Goal: Information Seeking & Learning: Learn about a topic

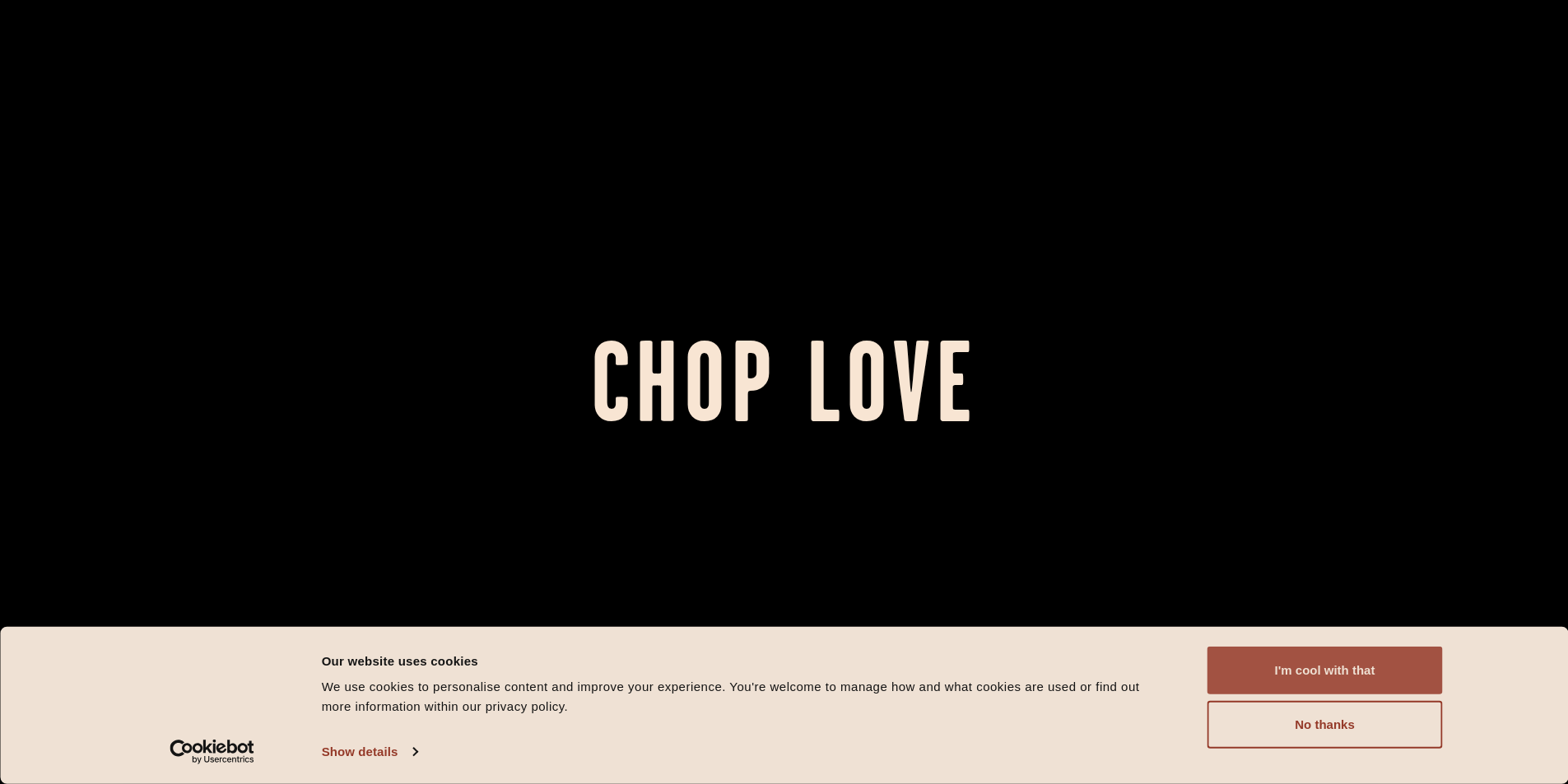
click at [1317, 679] on button "I'm cool with that" at bounding box center [1325, 671] width 235 height 47
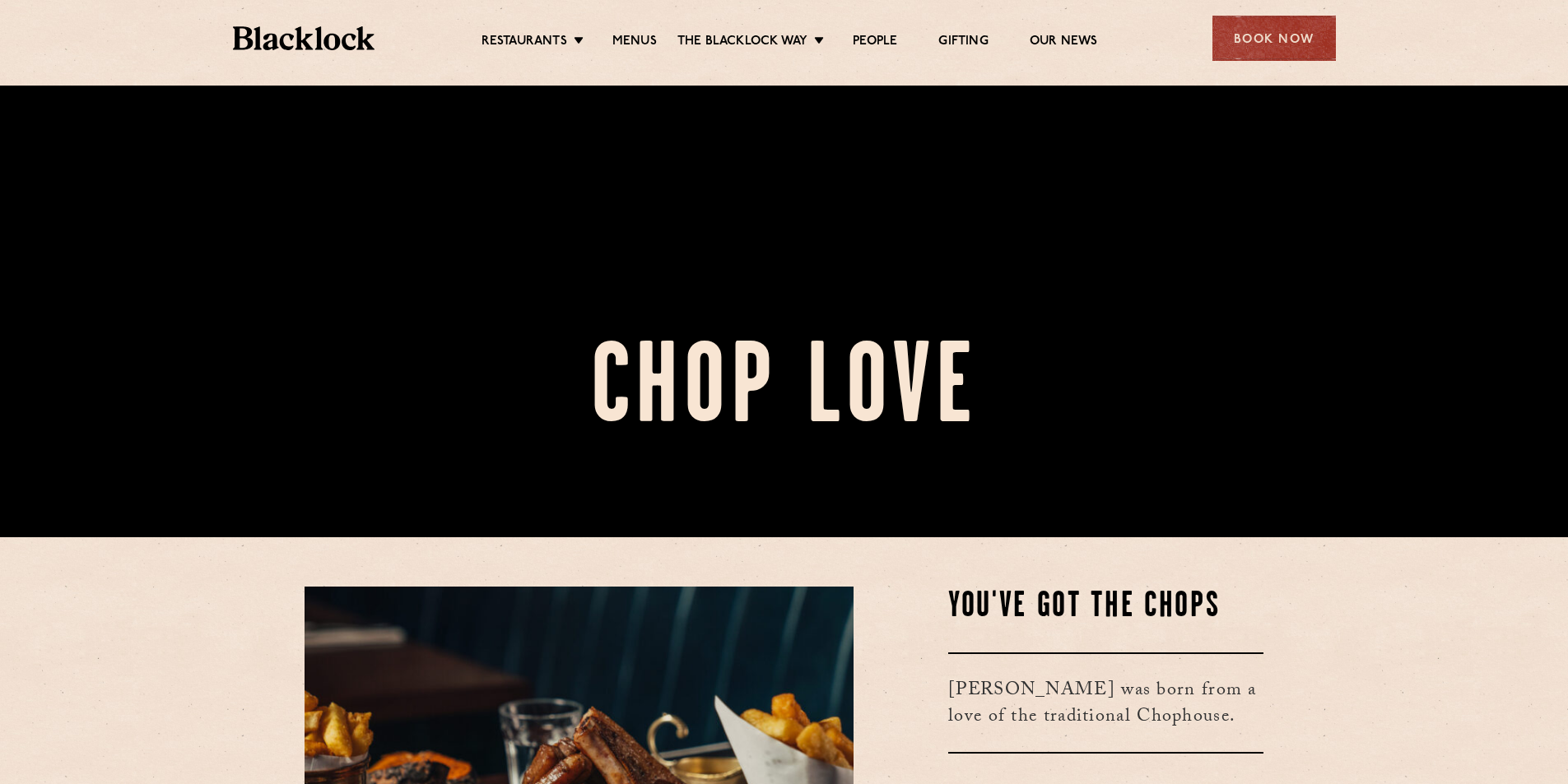
scroll to position [494, 0]
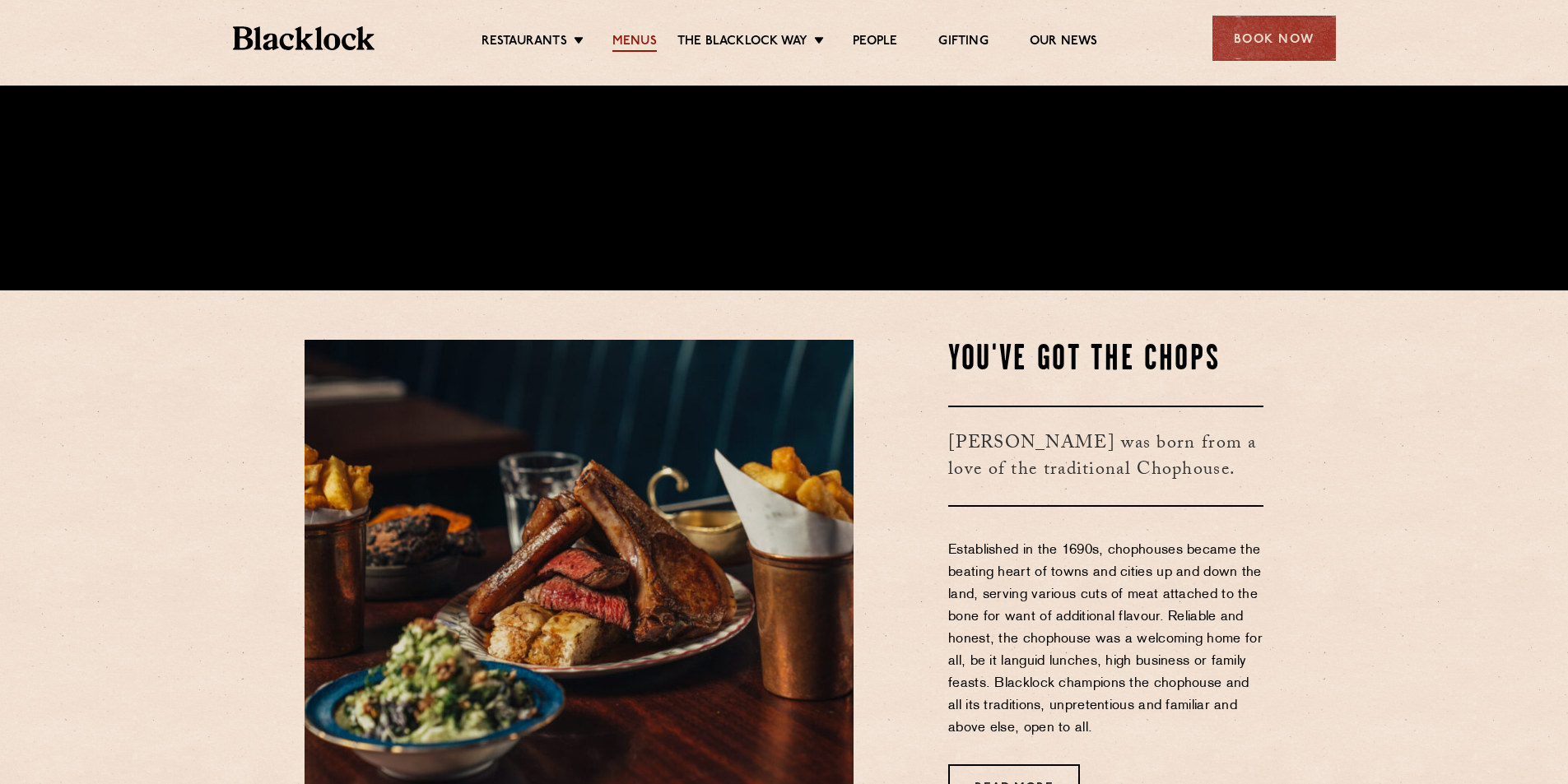
click at [619, 42] on link "Menus" at bounding box center [634, 42] width 45 height 18
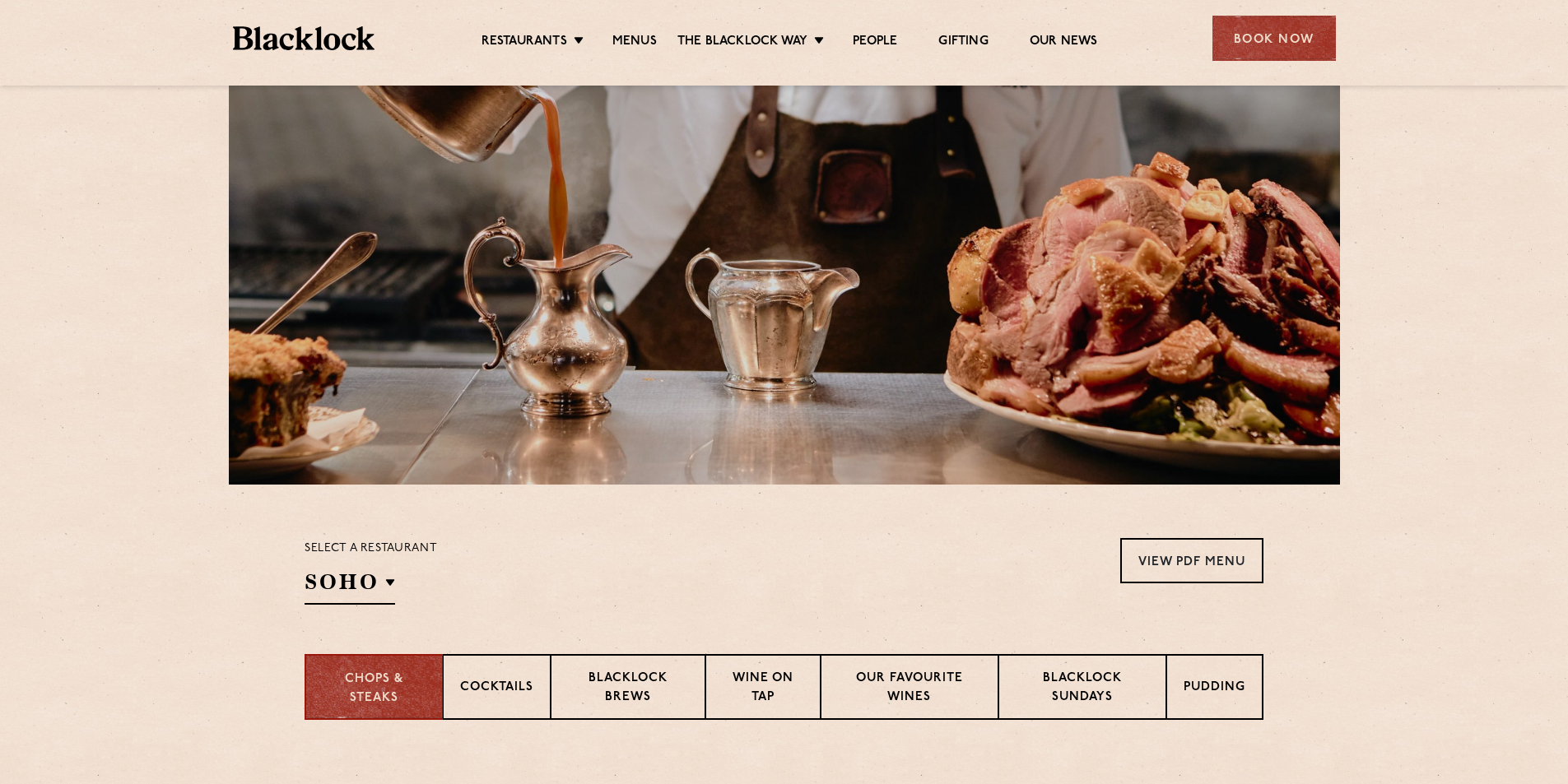
scroll to position [329, 0]
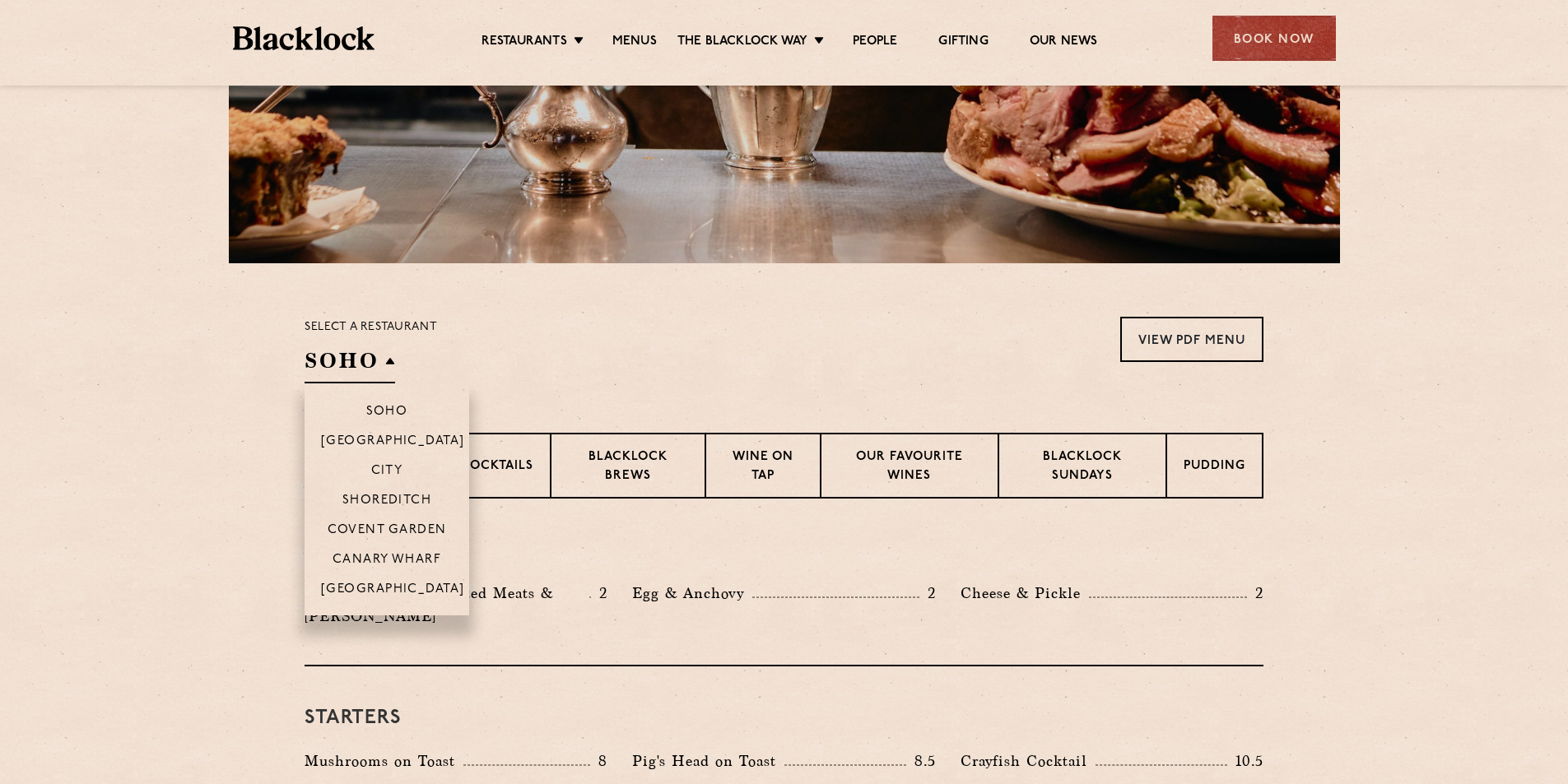
click at [348, 367] on h2 "SOHO" at bounding box center [349, 365] width 90 height 37
click at [390, 595] on p "[GEOGRAPHIC_DATA]" at bounding box center [393, 590] width 144 height 17
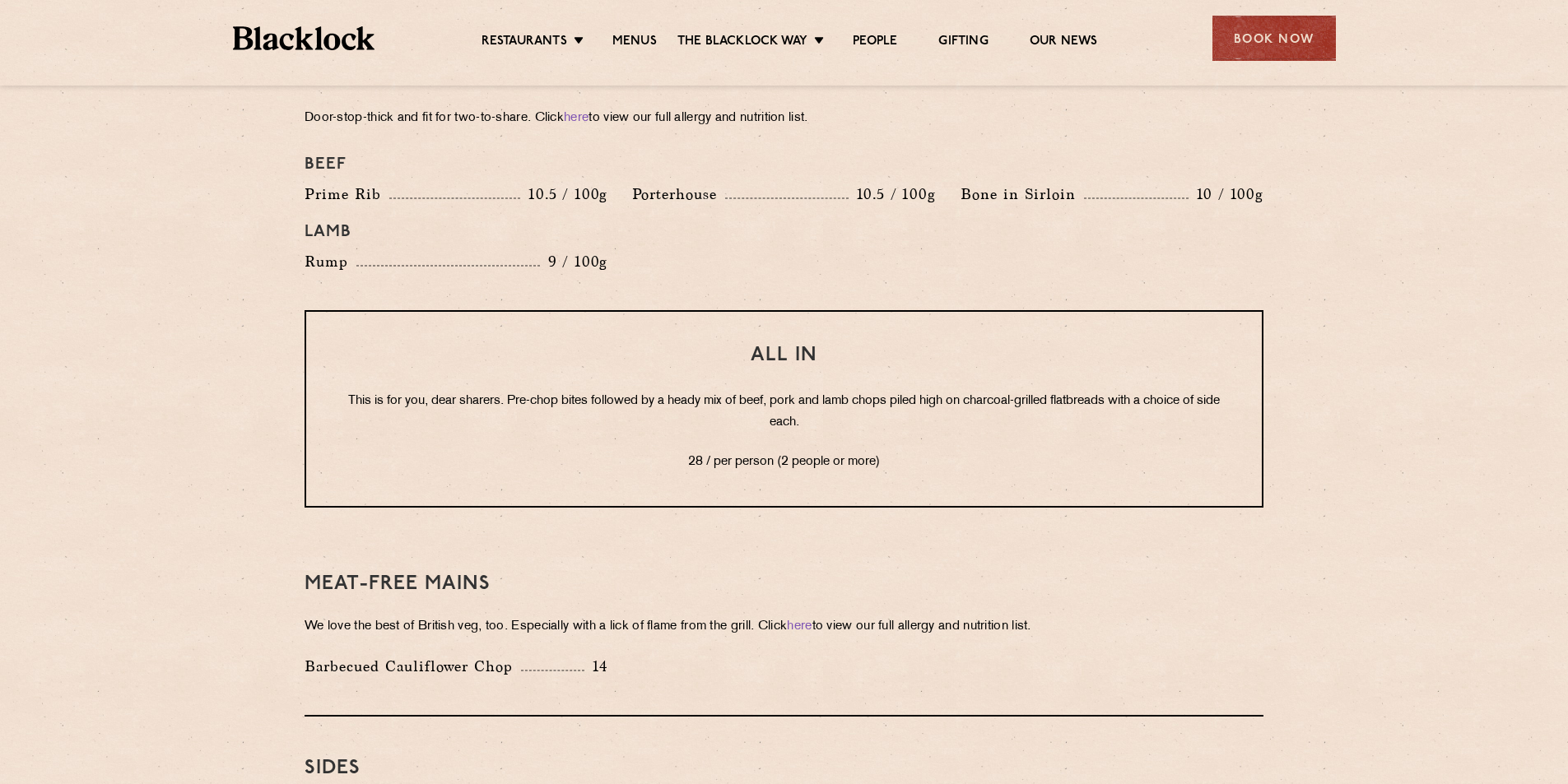
scroll to position [2137, 0]
